Goal: Navigation & Orientation: Find specific page/section

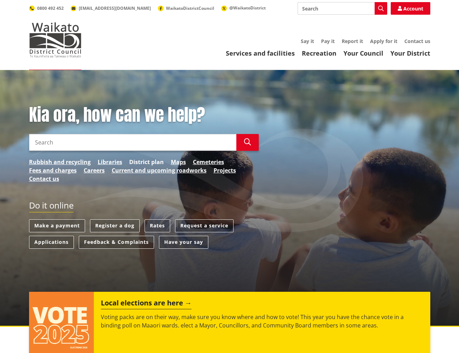
click at [138, 161] on link "District plan" at bounding box center [146, 162] width 35 height 8
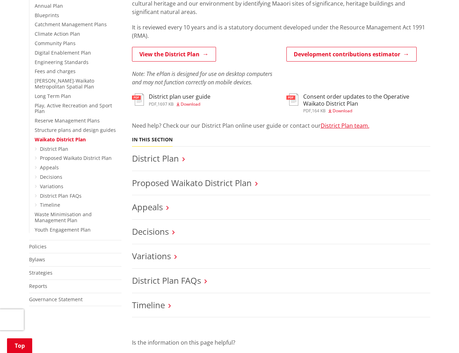
scroll to position [175, 0]
click at [236, 183] on link "Proposed Waikato District Plan" at bounding box center [192, 182] width 120 height 12
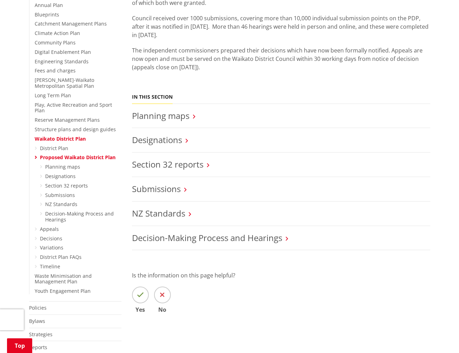
scroll to position [105, 0]
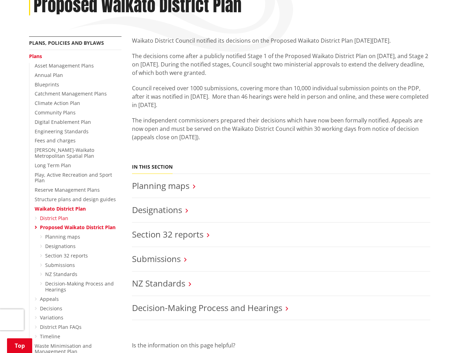
click at [58, 215] on link "District Plan" at bounding box center [54, 218] width 28 height 7
